Goal: Entertainment & Leisure: Consume media (video, audio)

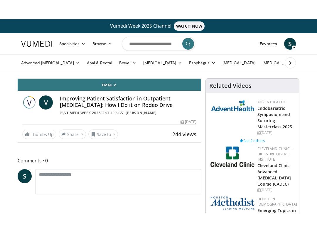
scroll to position [6, 0]
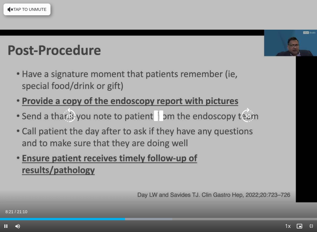
click at [252, 115] on icon "Video Player" at bounding box center [248, 116] width 16 height 16
click at [252, 117] on icon "Video Player" at bounding box center [248, 116] width 16 height 16
click at [255, 115] on icon "Video Player" at bounding box center [248, 116] width 16 height 16
click at [250, 115] on icon "Video Player" at bounding box center [248, 116] width 16 height 16
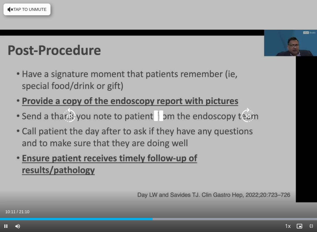
click at [252, 114] on icon "Video Player" at bounding box center [248, 116] width 16 height 16
click at [251, 112] on icon "Video Player" at bounding box center [248, 116] width 16 height 16
click at [249, 115] on icon "Video Player" at bounding box center [248, 116] width 16 height 16
click at [164, 114] on icon "Video Player" at bounding box center [158, 116] width 16 height 16
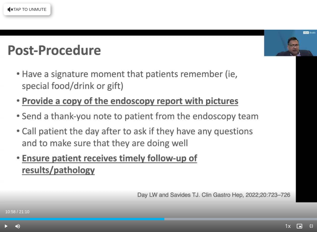
click at [211, 151] on div "30 seconds Tap to unmute" at bounding box center [158, 116] width 317 height 232
click at [174, 141] on div "30 seconds Tap to unmute" at bounding box center [158, 116] width 317 height 232
click at [169, 137] on div "30 seconds Tap to unmute" at bounding box center [158, 116] width 317 height 232
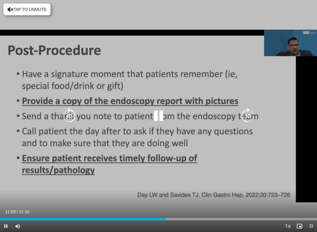
click at [253, 121] on icon "Video Player" at bounding box center [248, 116] width 16 height 16
click at [251, 116] on icon "Video Player" at bounding box center [248, 116] width 16 height 16
click at [251, 114] on icon "Video Player" at bounding box center [248, 116] width 16 height 16
click at [256, 116] on icon "Video Player" at bounding box center [248, 116] width 16 height 16
click at [251, 117] on icon "Video Player" at bounding box center [248, 116] width 16 height 16
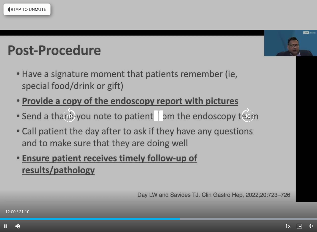
click at [253, 117] on icon "Video Player" at bounding box center [248, 116] width 16 height 16
click at [250, 117] on icon "Video Player" at bounding box center [248, 116] width 16 height 16
click at [251, 112] on icon "Video Player" at bounding box center [248, 116] width 16 height 16
click at [250, 116] on icon "Video Player" at bounding box center [248, 116] width 16 height 16
click at [249, 116] on icon "Video Player" at bounding box center [248, 116] width 16 height 16
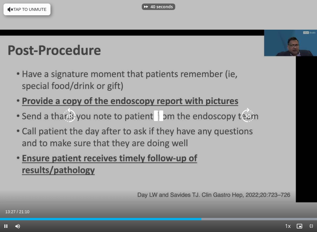
click at [253, 115] on icon "Video Player" at bounding box center [248, 116] width 16 height 16
click at [247, 114] on icon "Video Player" at bounding box center [248, 116] width 16 height 16
click at [245, 118] on icon "Video Player" at bounding box center [248, 116] width 16 height 16
click at [247, 119] on icon "Video Player" at bounding box center [248, 116] width 16 height 16
click at [253, 113] on icon "Video Player" at bounding box center [248, 116] width 16 height 16
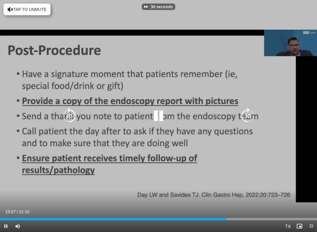
click at [253, 115] on icon "Video Player" at bounding box center [248, 116] width 16 height 16
click at [250, 115] on icon "Video Player" at bounding box center [248, 116] width 16 height 16
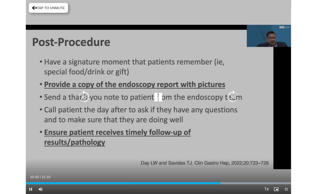
scroll to position [0, 0]
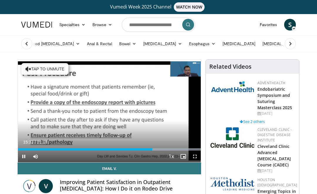
click at [28, 158] on span "Video Player" at bounding box center [24, 157] width 12 height 12
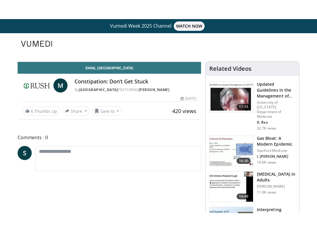
scroll to position [6, 0]
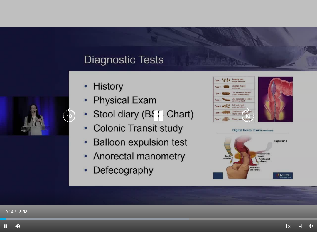
click at [238, 114] on icon "Video Player" at bounding box center [248, 116] width 16 height 16
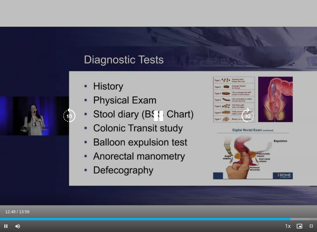
click at [238, 114] on icon "Video Player" at bounding box center [248, 116] width 16 height 16
click at [238, 117] on icon "Video Player" at bounding box center [248, 116] width 16 height 16
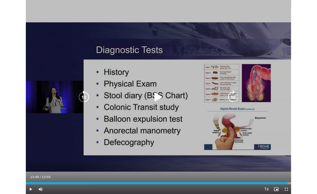
scroll to position [0, 0]
